Goal: Entertainment & Leisure: Consume media (video, audio)

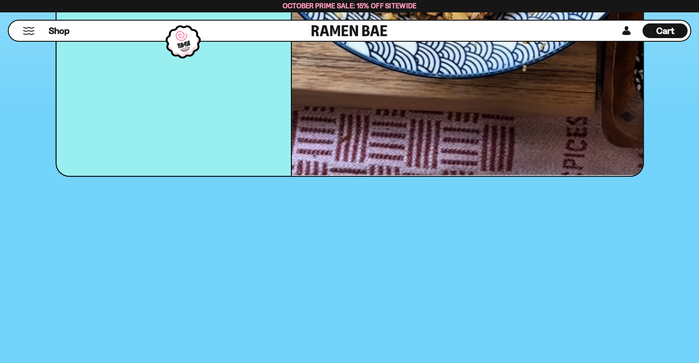
scroll to position [873, 0]
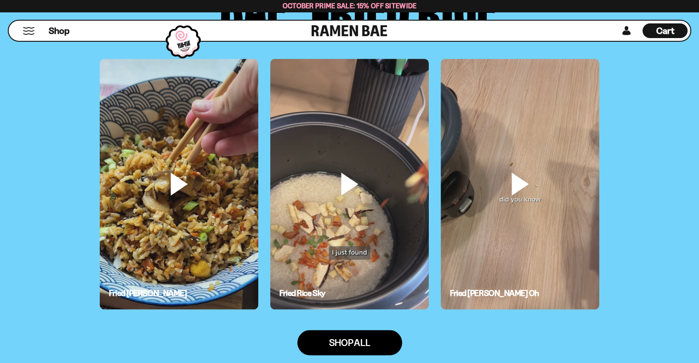
drag, startPoint x: 288, startPoint y: 77, endPoint x: 265, endPoint y: 78, distance: 23.0
click at [265, 78] on div "Fried Rice Sky" at bounding box center [349, 184] width 170 height 251
click at [506, 141] on video at bounding box center [520, 200] width 158 height 282
click at [533, 159] on video at bounding box center [520, 200] width 158 height 282
click at [531, 150] on video at bounding box center [520, 200] width 158 height 282
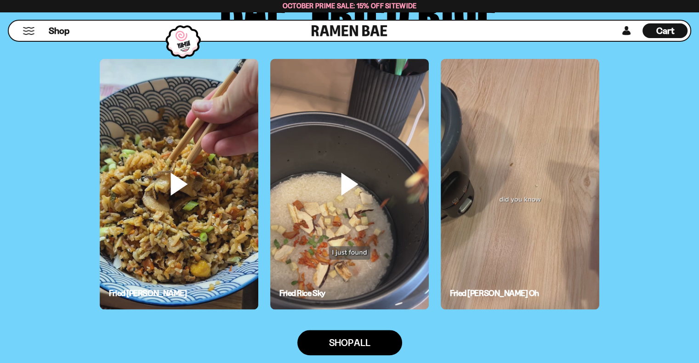
click at [531, 151] on video at bounding box center [520, 200] width 158 height 282
click at [573, 137] on video at bounding box center [520, 200] width 158 height 282
click at [535, 169] on video at bounding box center [520, 200] width 158 height 282
click at [525, 142] on video at bounding box center [520, 200] width 158 height 282
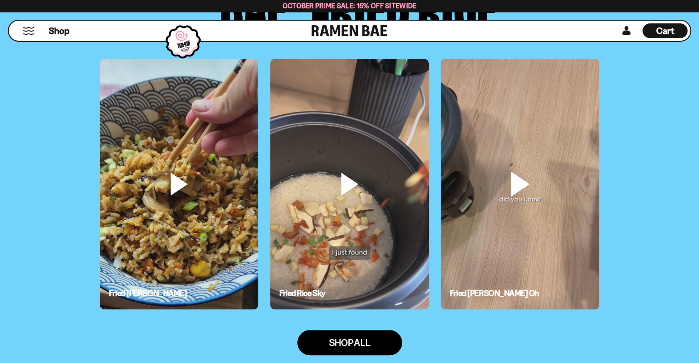
click at [525, 142] on video at bounding box center [520, 200] width 158 height 282
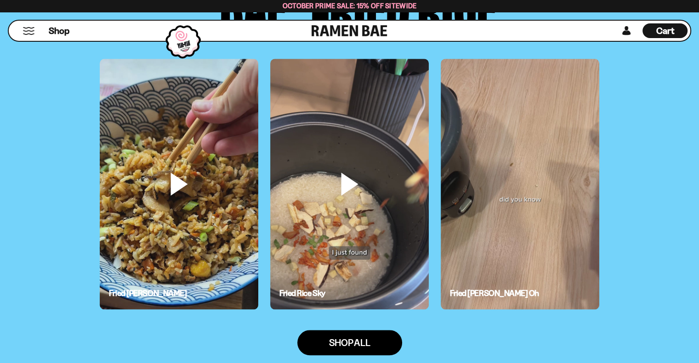
click at [525, 142] on video at bounding box center [520, 200] width 158 height 282
click at [319, 169] on video at bounding box center [349, 200] width 158 height 282
click at [404, 285] on video at bounding box center [349, 200] width 158 height 282
click at [385, 293] on video at bounding box center [349, 200] width 158 height 282
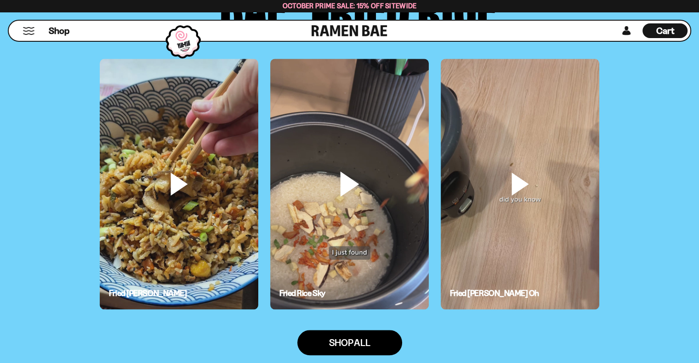
click at [385, 293] on video at bounding box center [349, 200] width 158 height 282
